Goal: Find specific page/section: Find specific page/section

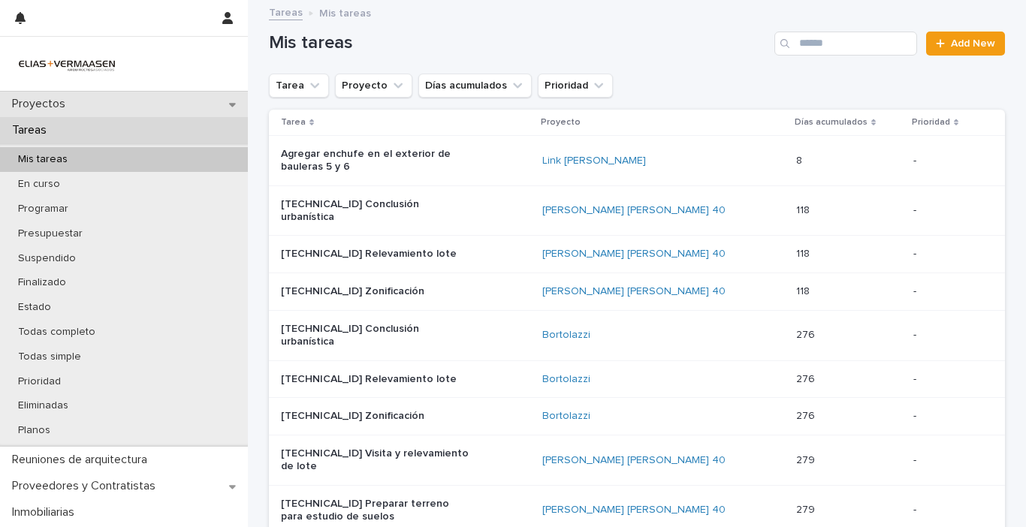
click at [46, 102] on p "Proyectos" at bounding box center [41, 104] width 71 height 14
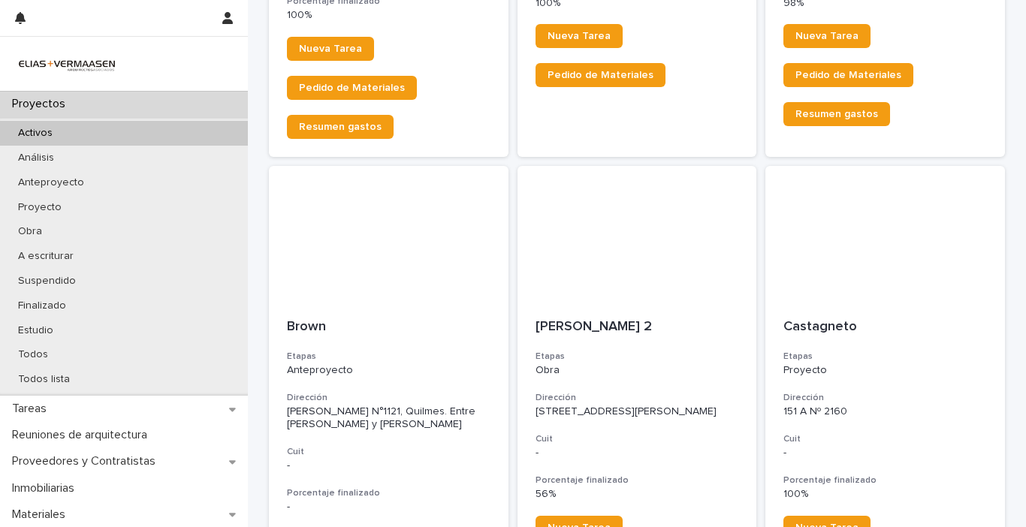
scroll to position [2778, 0]
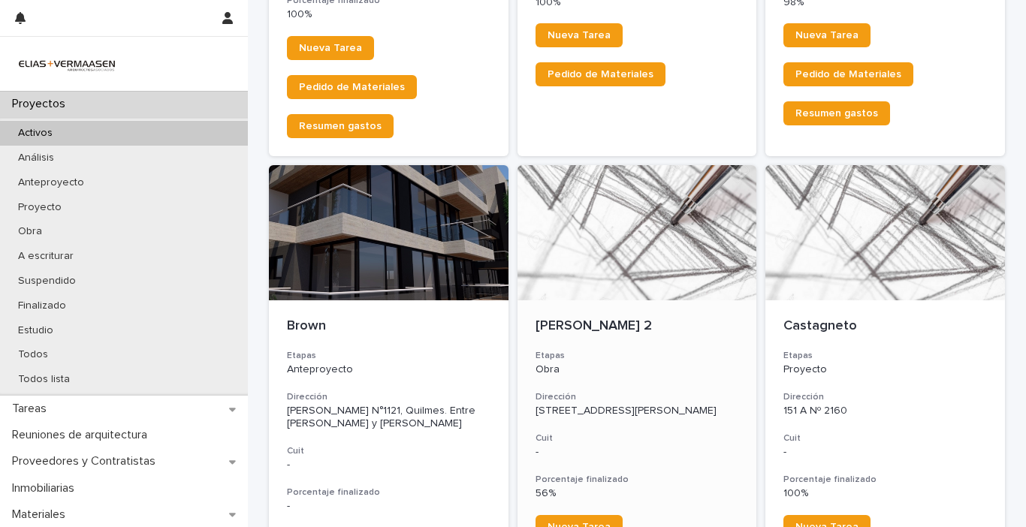
click at [585, 185] on div at bounding box center [637, 232] width 240 height 135
